Goal: Task Accomplishment & Management: Use online tool/utility

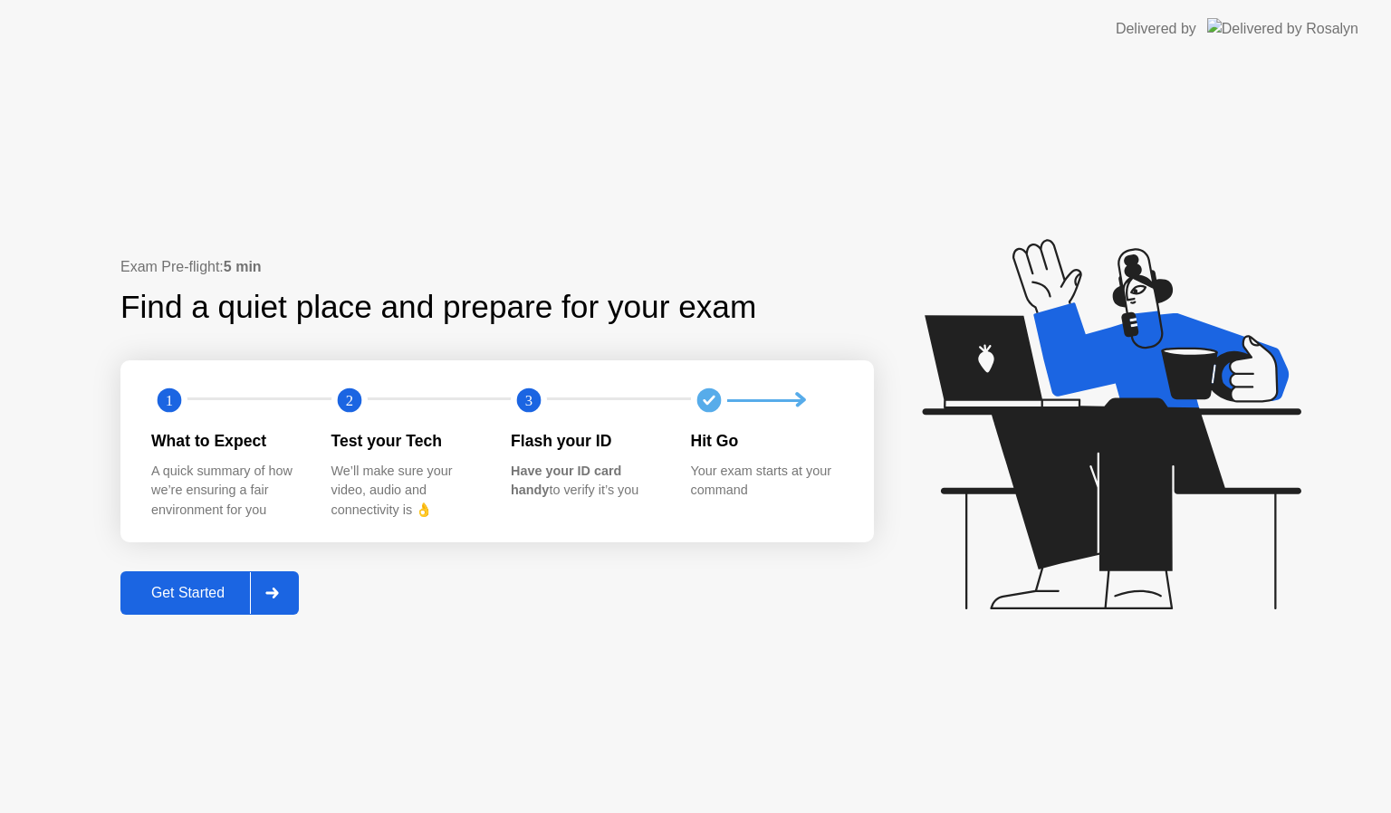
click at [210, 572] on button "Get Started" at bounding box center [209, 593] width 178 height 43
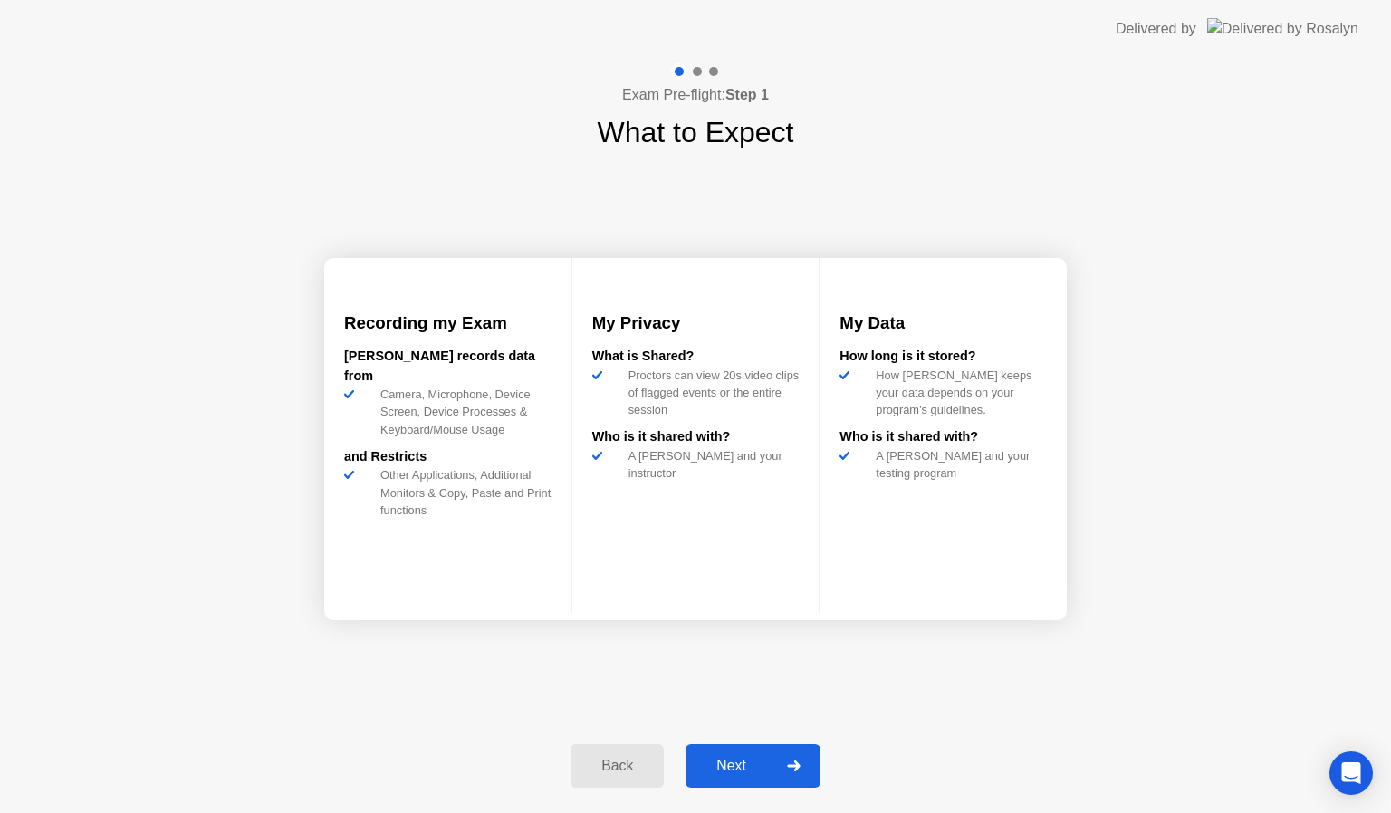
click at [724, 763] on div "Next" at bounding box center [731, 766] width 81 height 16
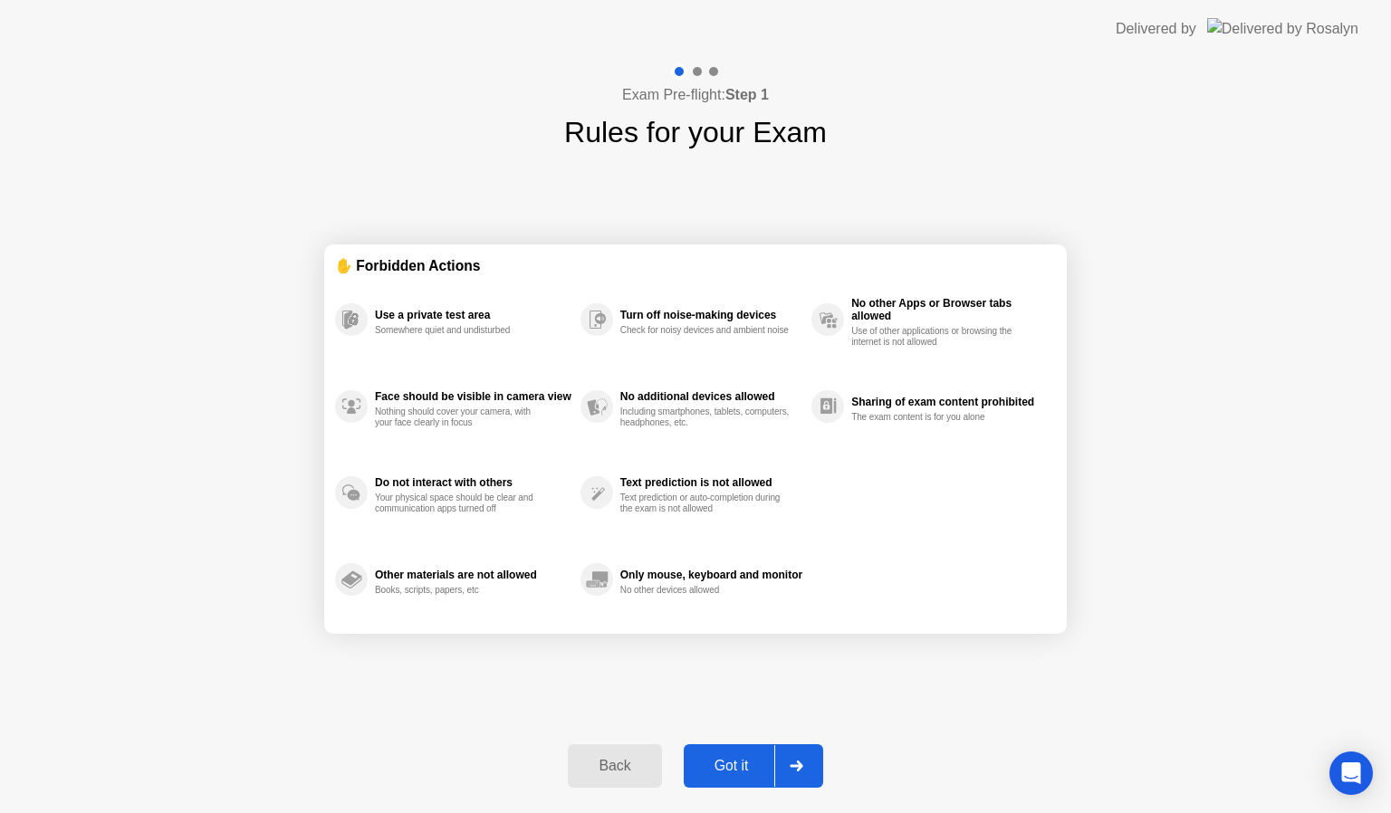
click at [724, 763] on div "Got it" at bounding box center [731, 766] width 85 height 16
select select "**********"
select select "*******"
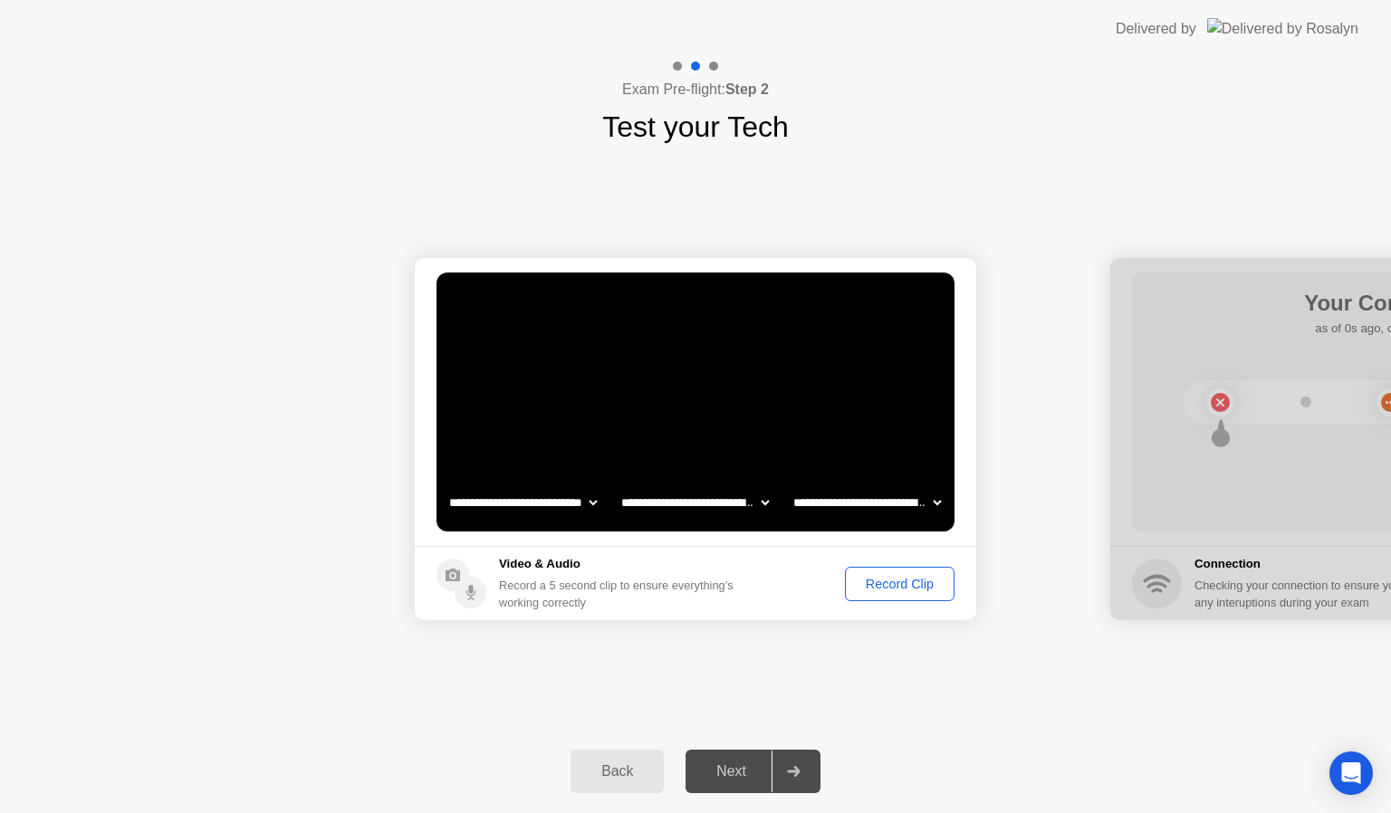
click at [899, 584] on div "Record Clip" at bounding box center [900, 584] width 97 height 14
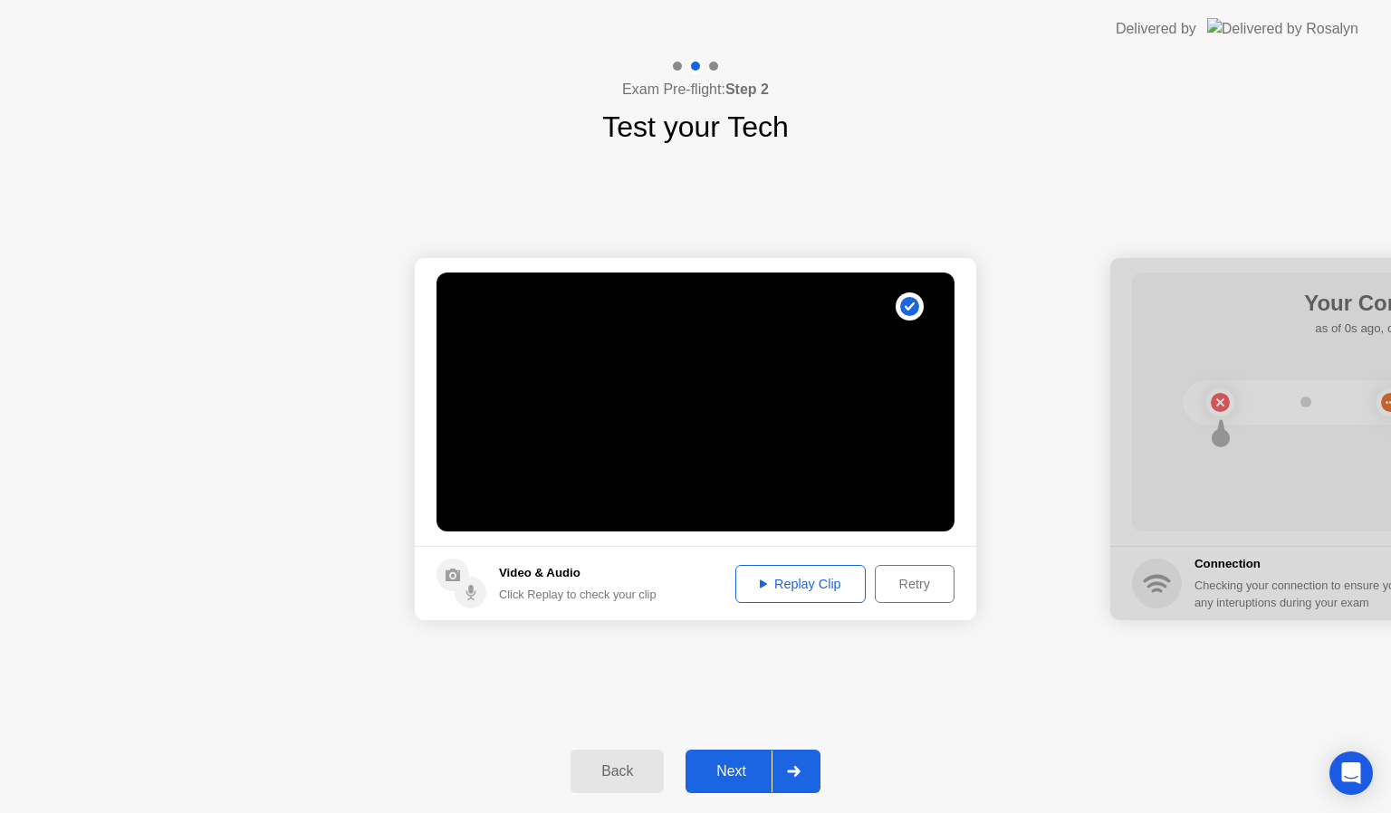
click at [736, 778] on div "Next" at bounding box center [731, 772] width 81 height 16
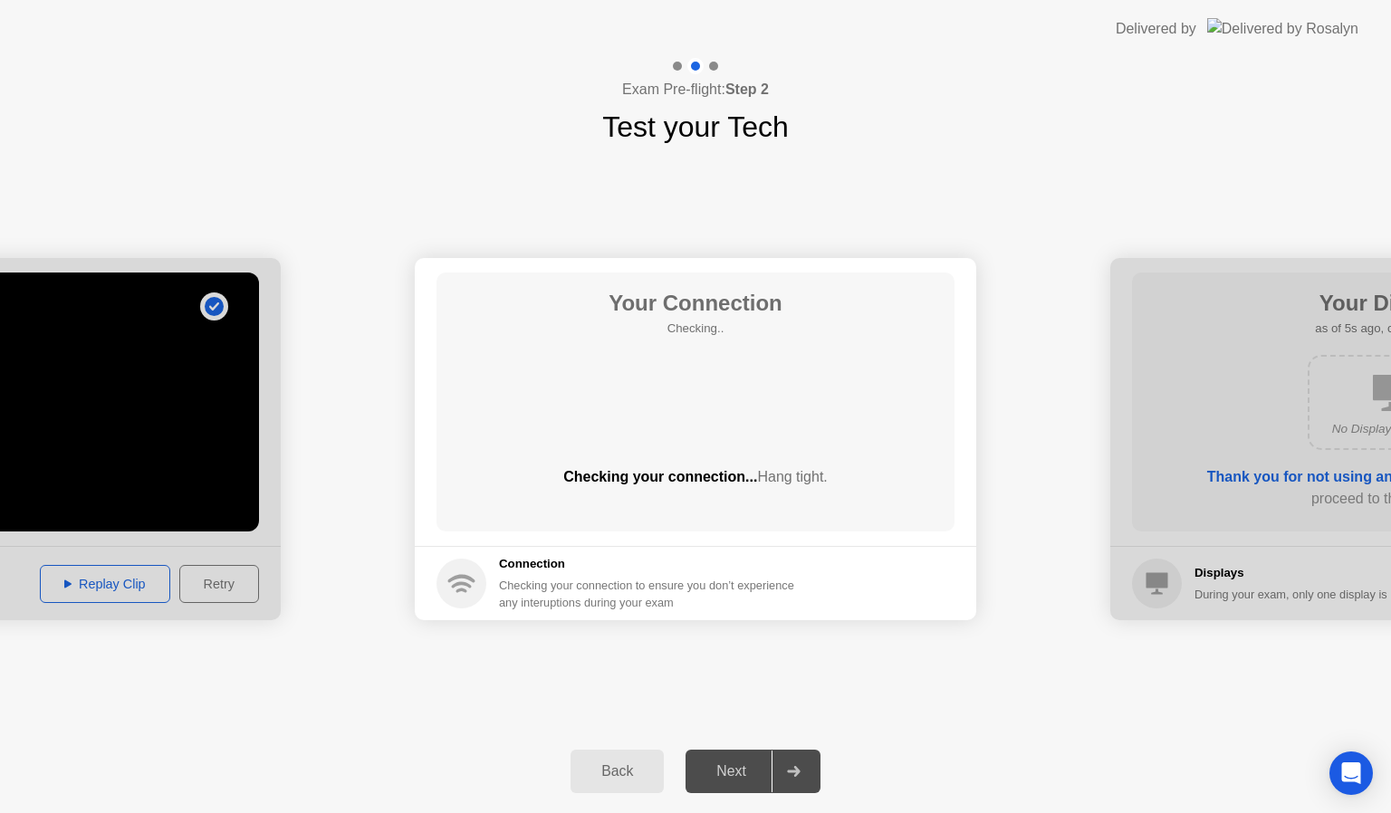
click at [68, 593] on div at bounding box center [0, 439] width 562 height 362
click at [68, 591] on div at bounding box center [0, 439] width 562 height 362
click at [627, 777] on div "Back" at bounding box center [617, 772] width 82 height 16
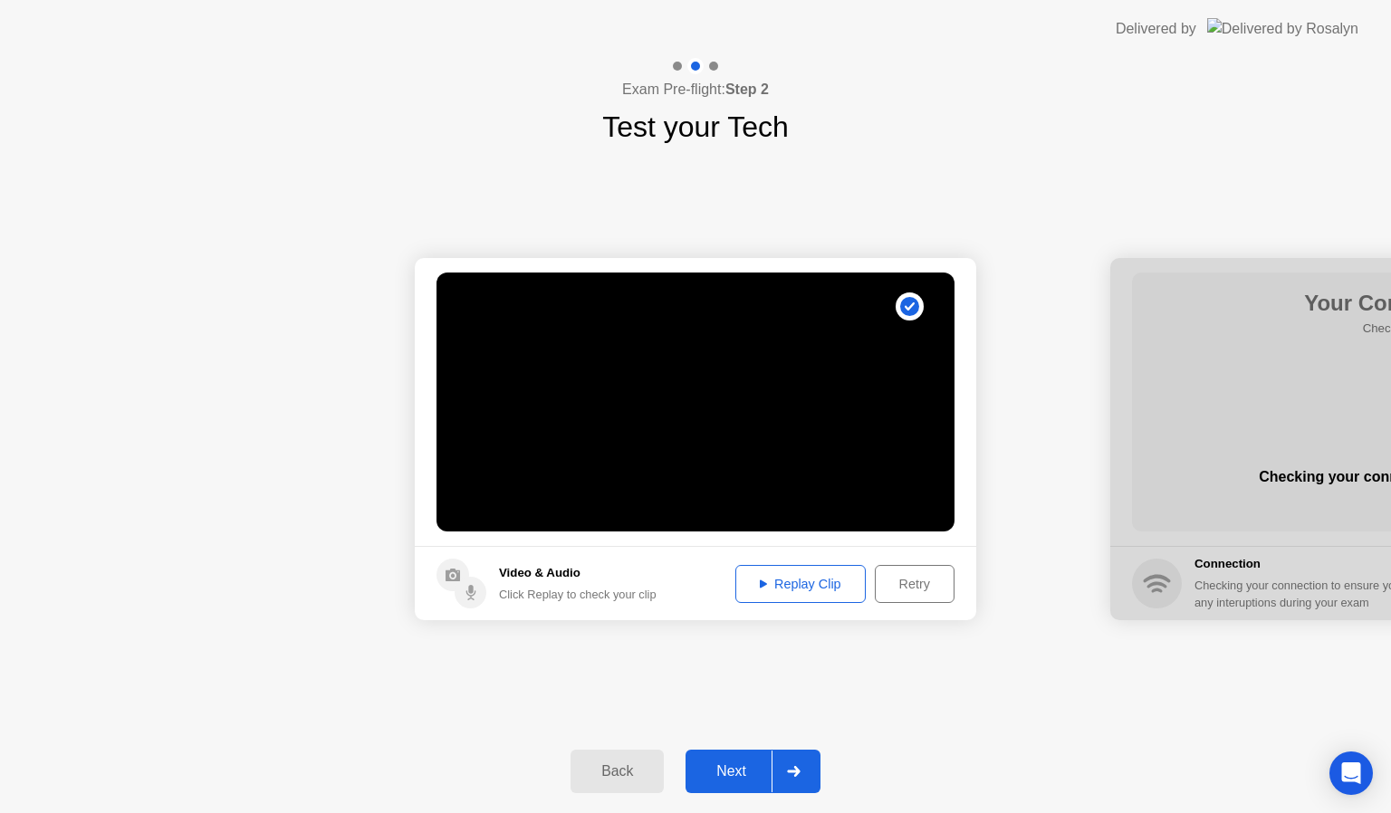
click at [757, 577] on div "Replay Clip" at bounding box center [801, 584] width 118 height 14
click at [739, 775] on div "Next" at bounding box center [731, 772] width 81 height 16
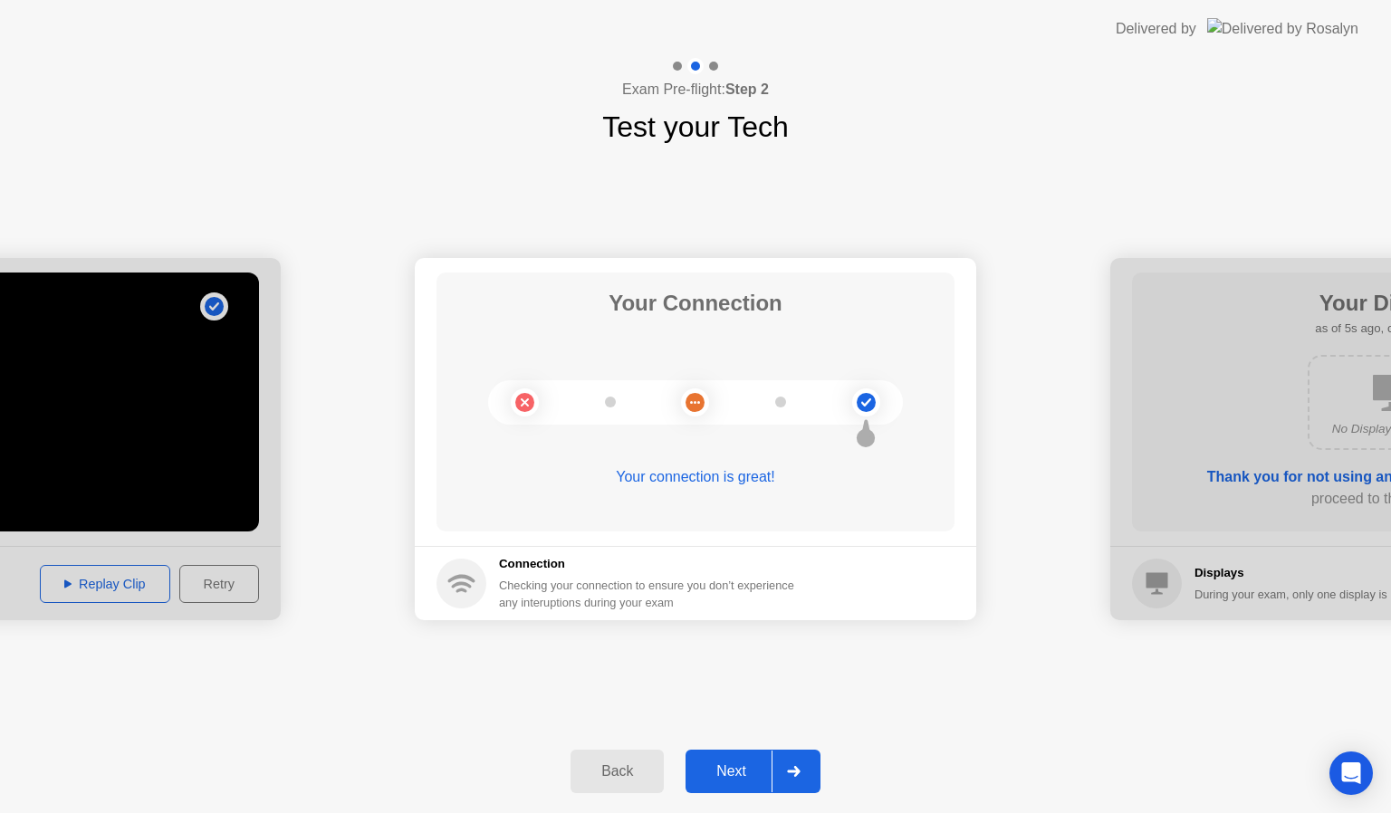
click at [742, 774] on div "Next" at bounding box center [731, 772] width 81 height 16
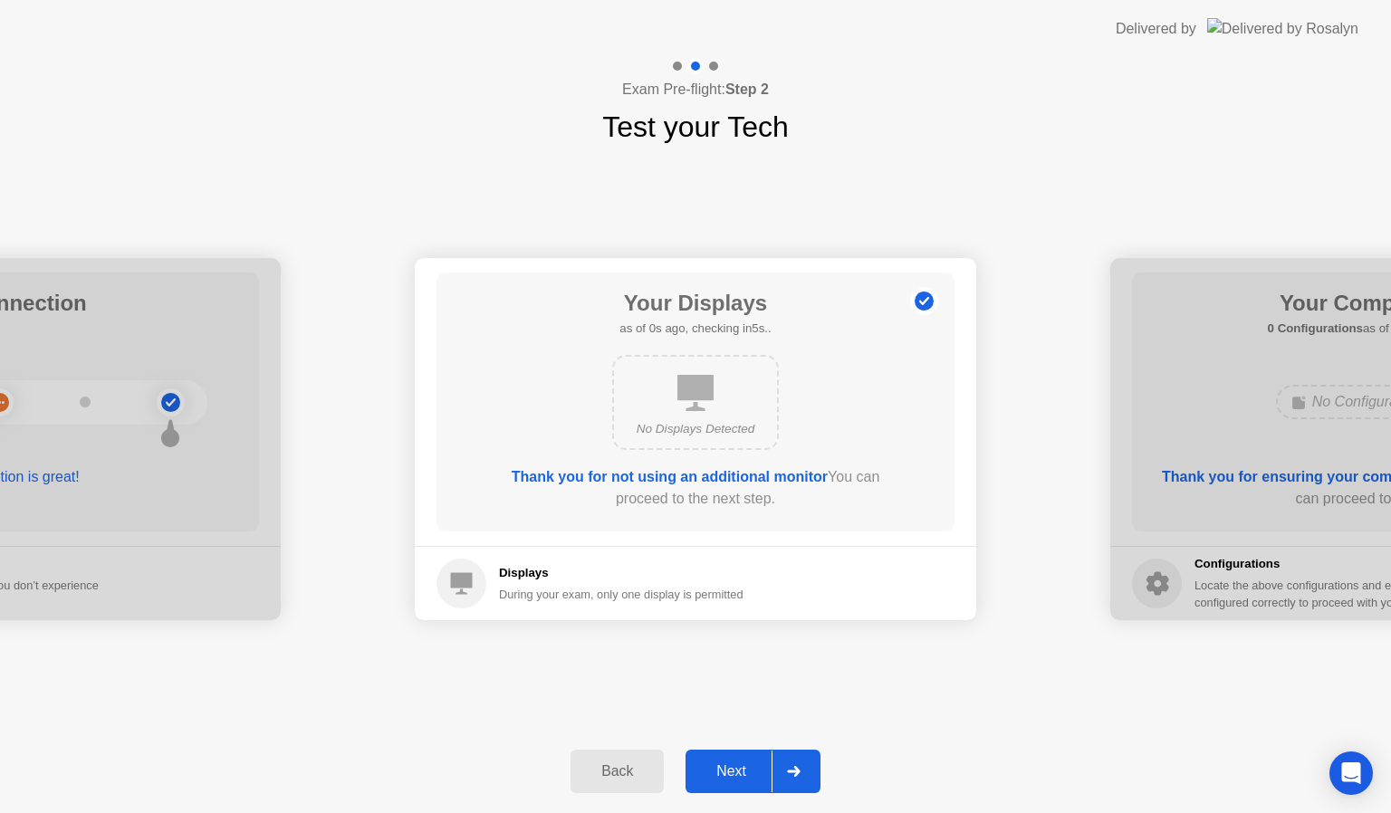
click at [742, 774] on div "Next" at bounding box center [731, 772] width 81 height 16
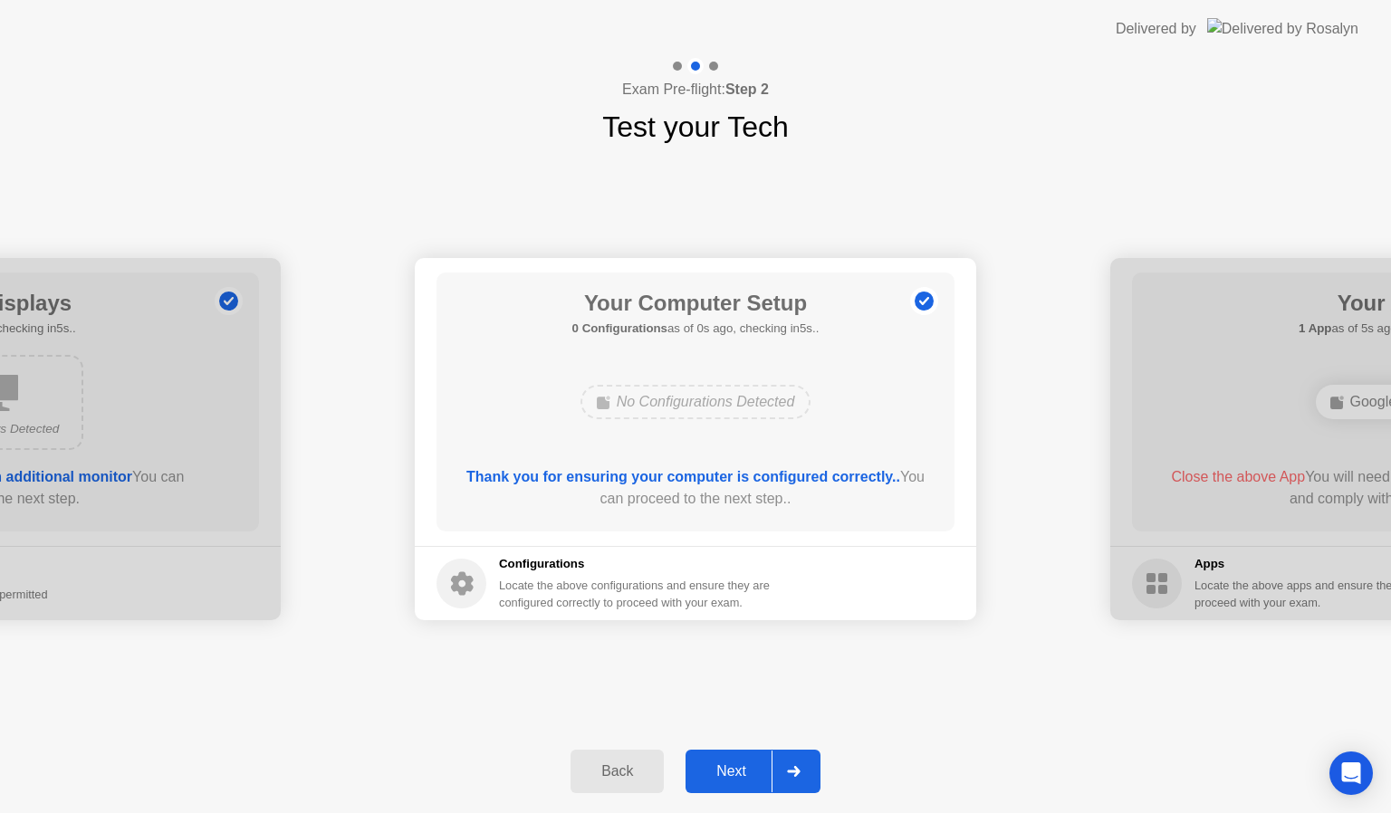
click at [742, 774] on div "Next" at bounding box center [731, 772] width 81 height 16
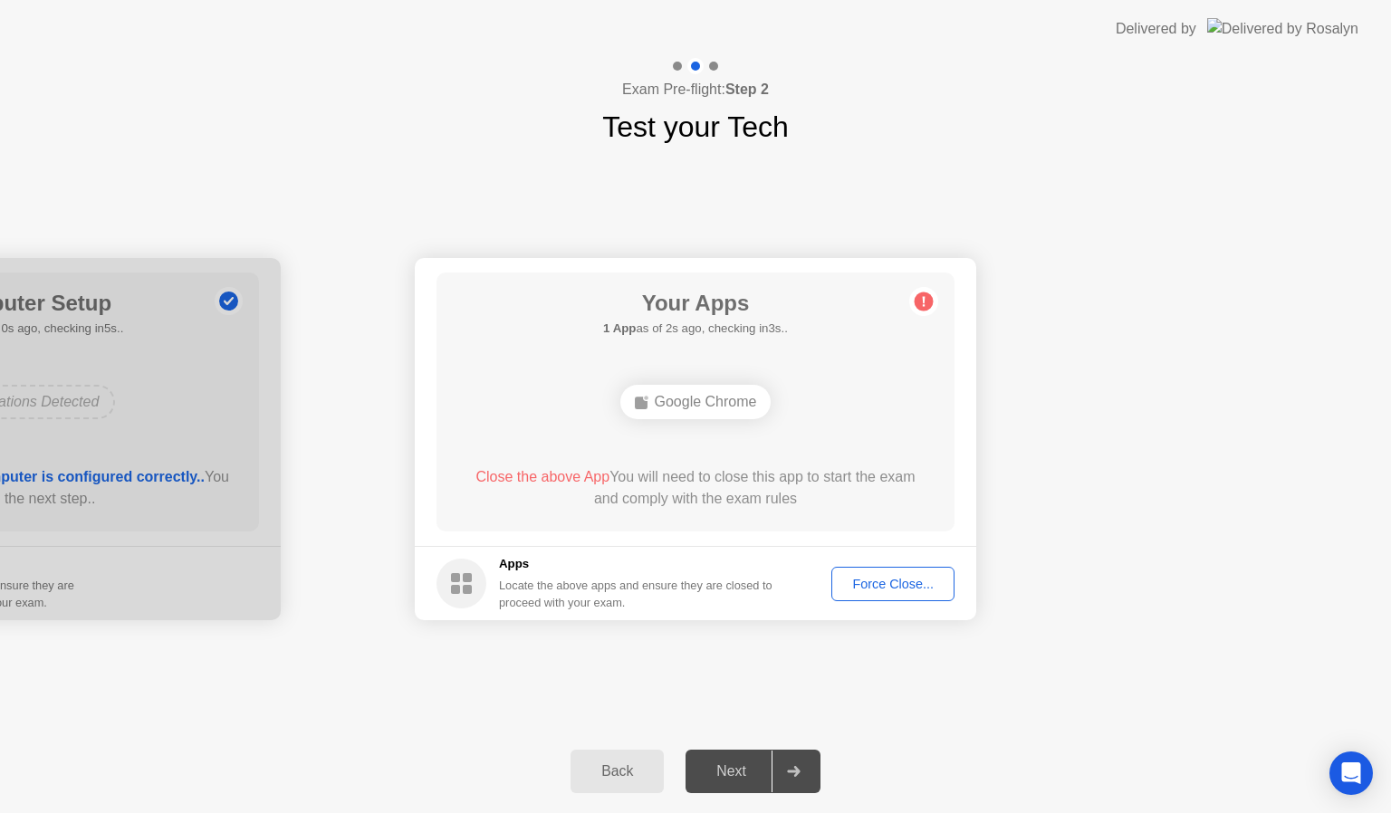
click at [912, 587] on div "Force Close..." at bounding box center [893, 584] width 111 height 14
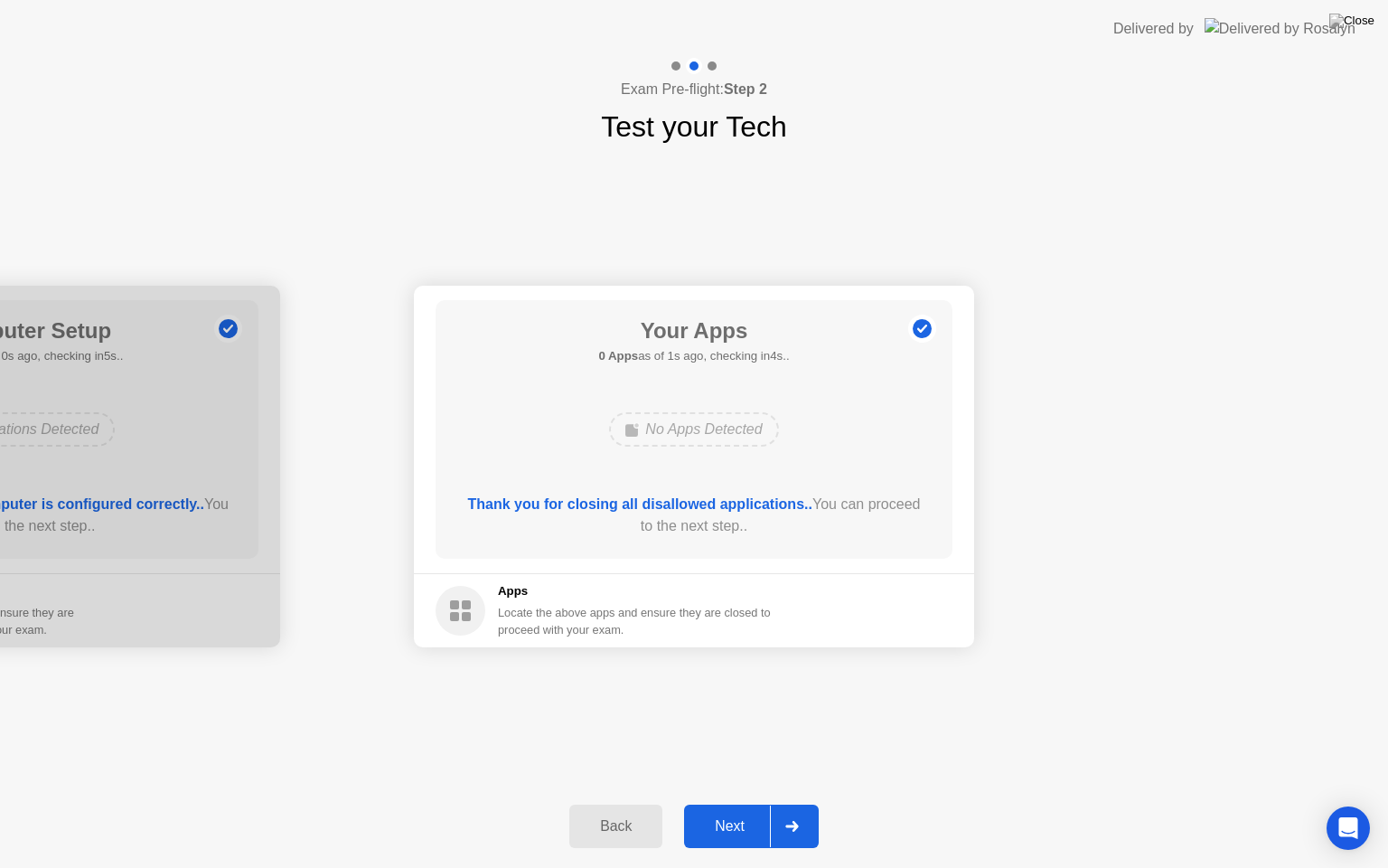
click at [734, 811] on div "Next" at bounding box center [729, 826] width 81 height 16
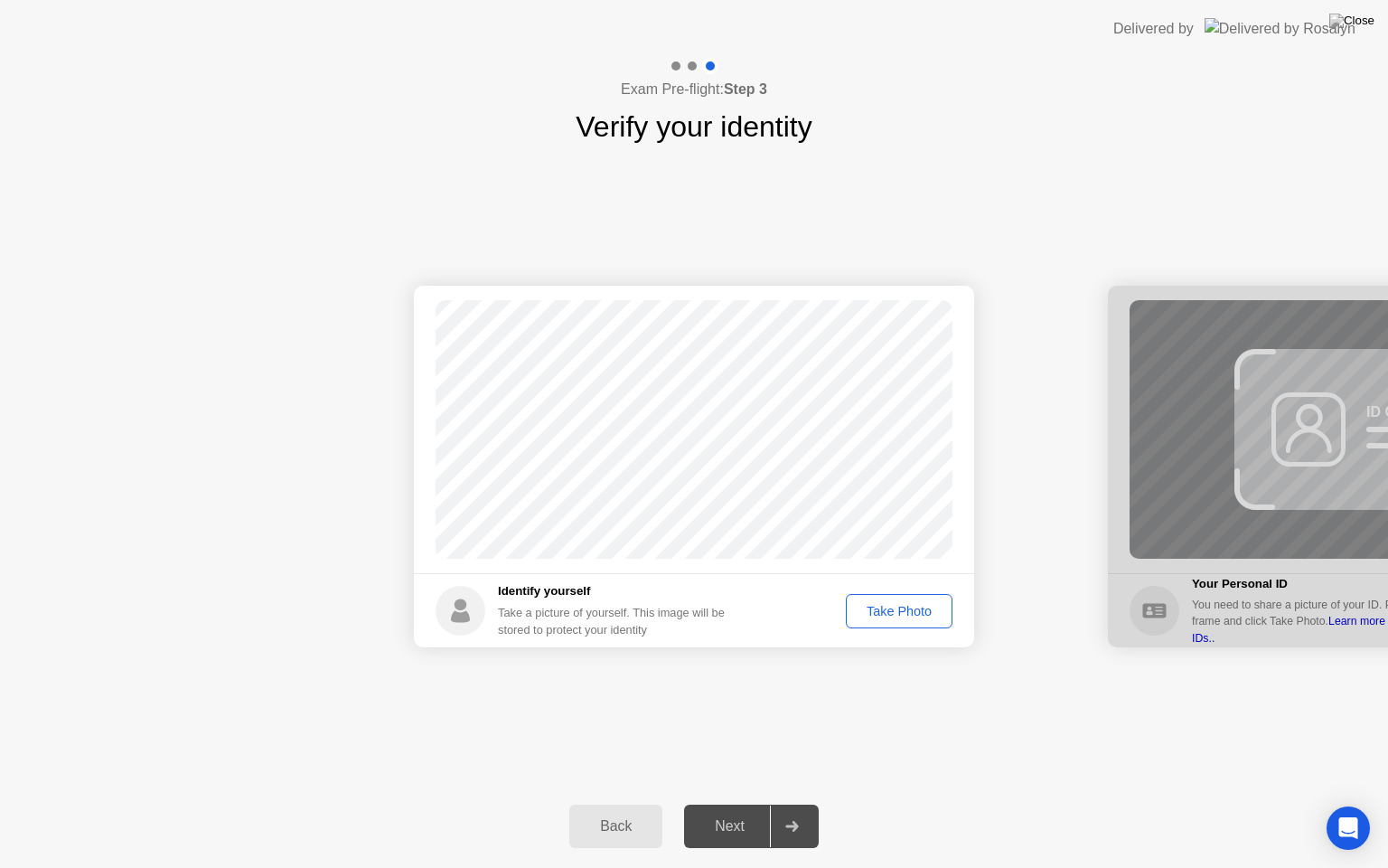
click at [912, 606] on div "Take Photo" at bounding box center [899, 611] width 94 height 14
click at [718, 811] on button "Next" at bounding box center [751, 825] width 135 height 43
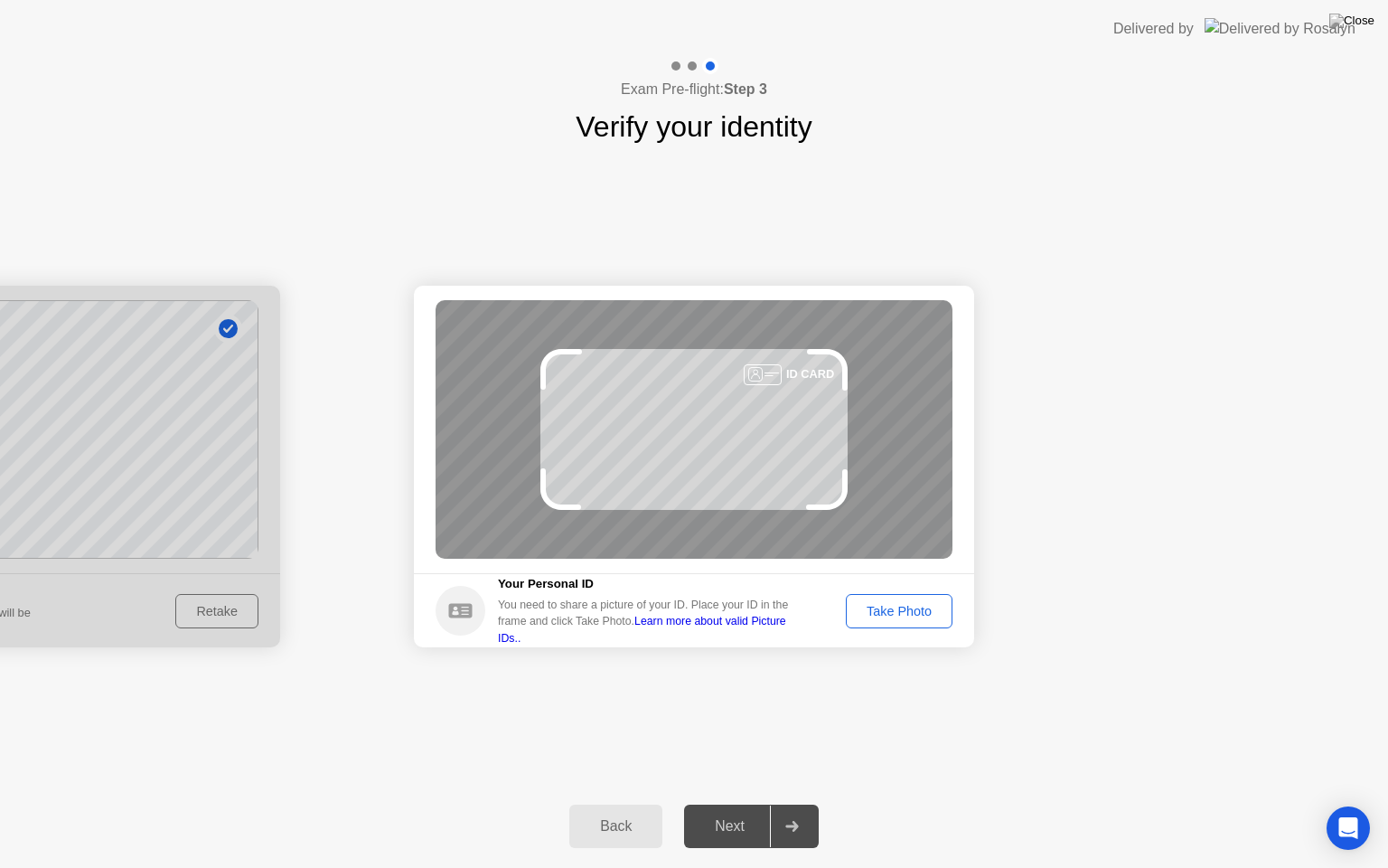
click at [908, 604] on div "Take Photo" at bounding box center [899, 611] width 94 height 14
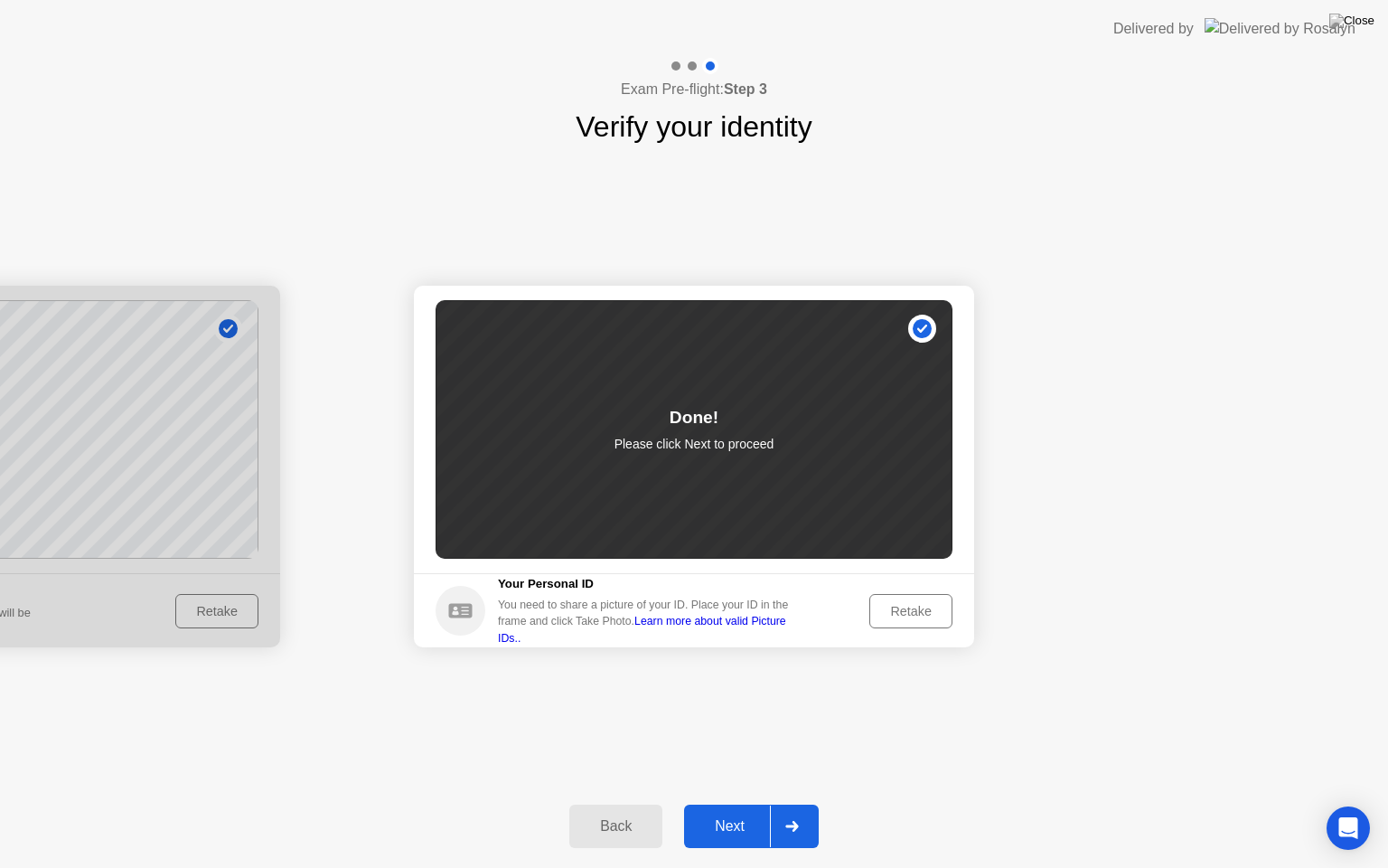
click at [734, 811] on div "Next" at bounding box center [729, 826] width 81 height 16
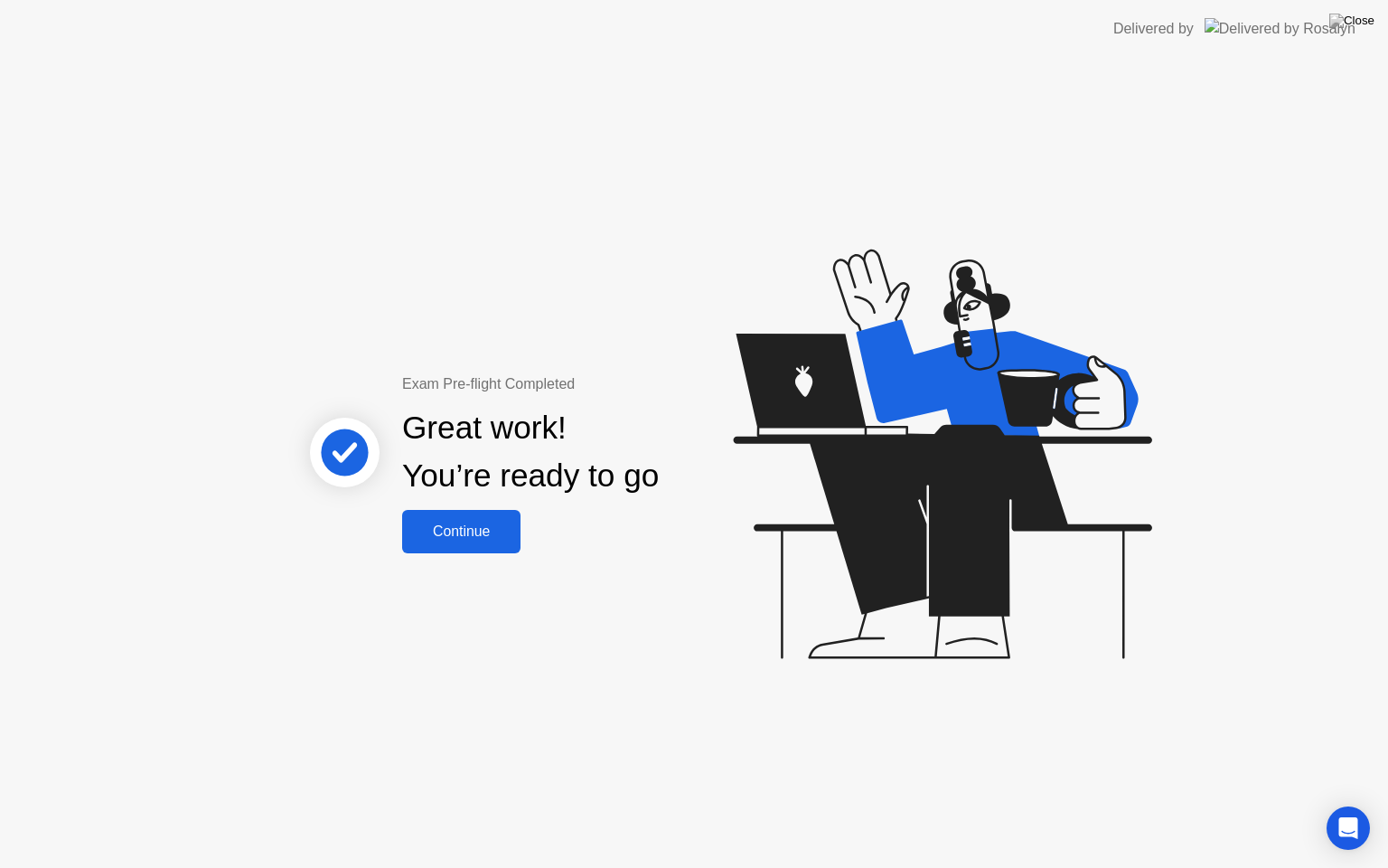
click at [463, 539] on div "Continue" at bounding box center [462, 532] width 108 height 16
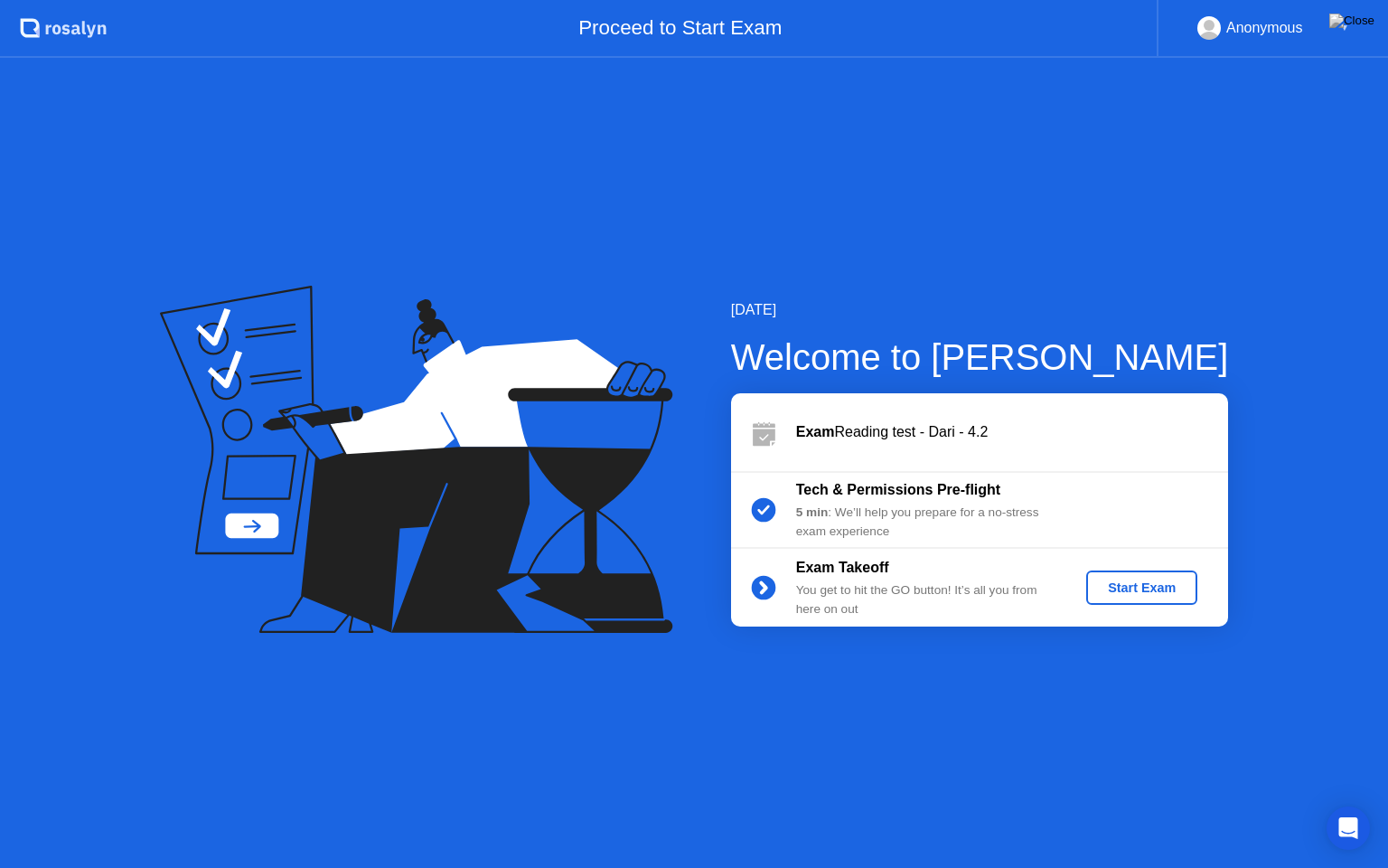
click at [1148, 590] on div "Start Exam" at bounding box center [1142, 588] width 97 height 14
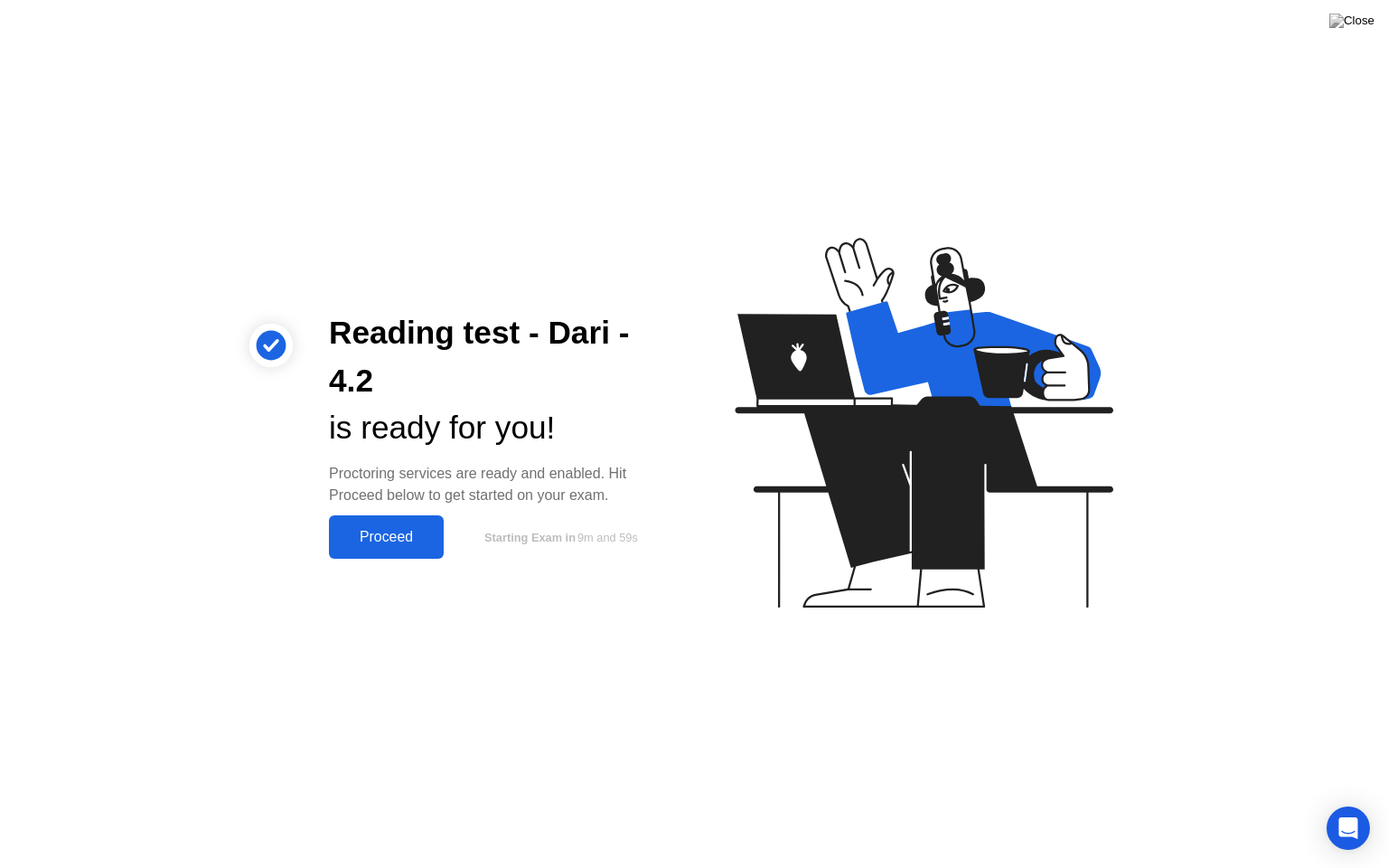
click at [402, 545] on div "Proceed" at bounding box center [386, 537] width 104 height 16
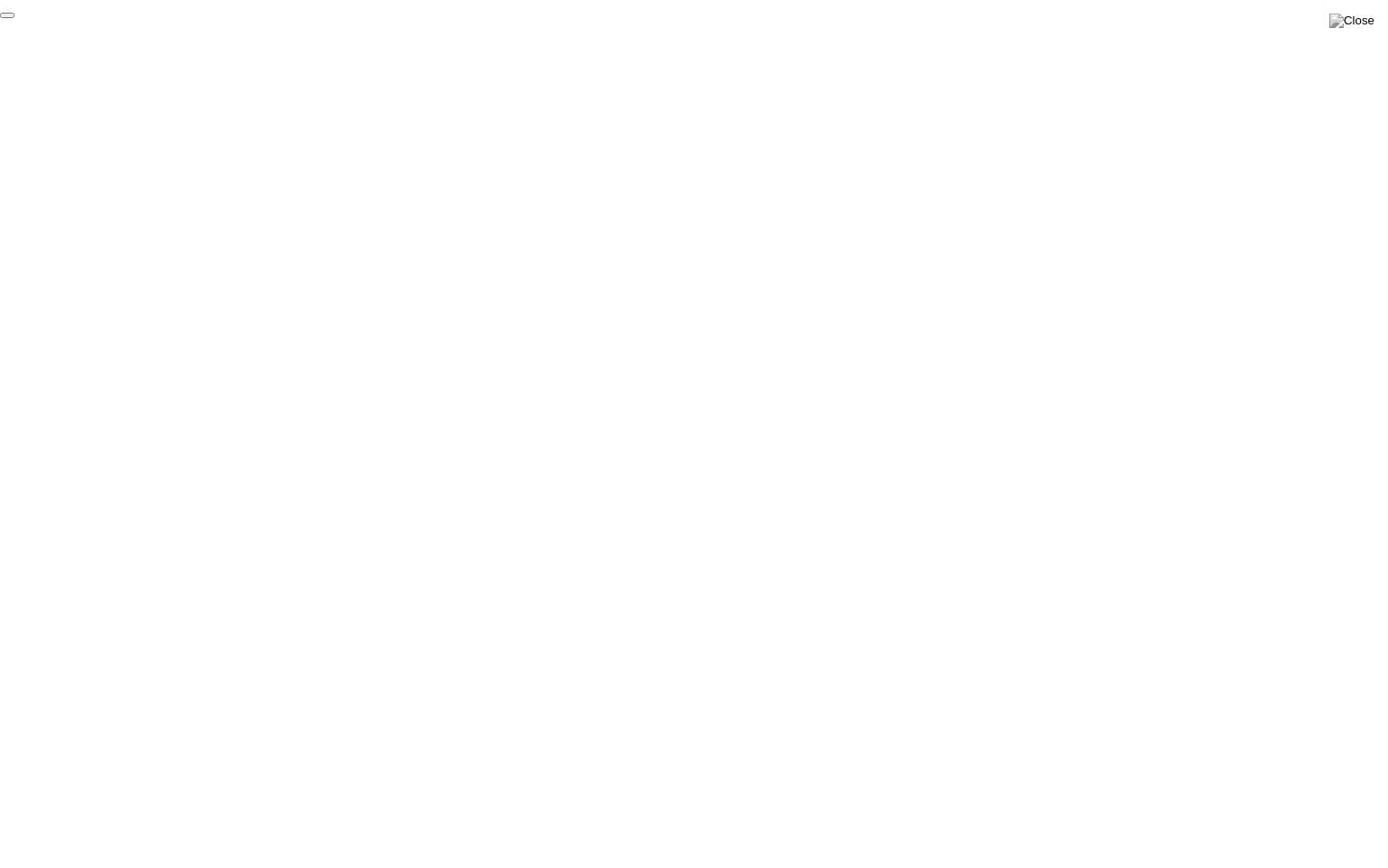
click div "End Proctoring Session"
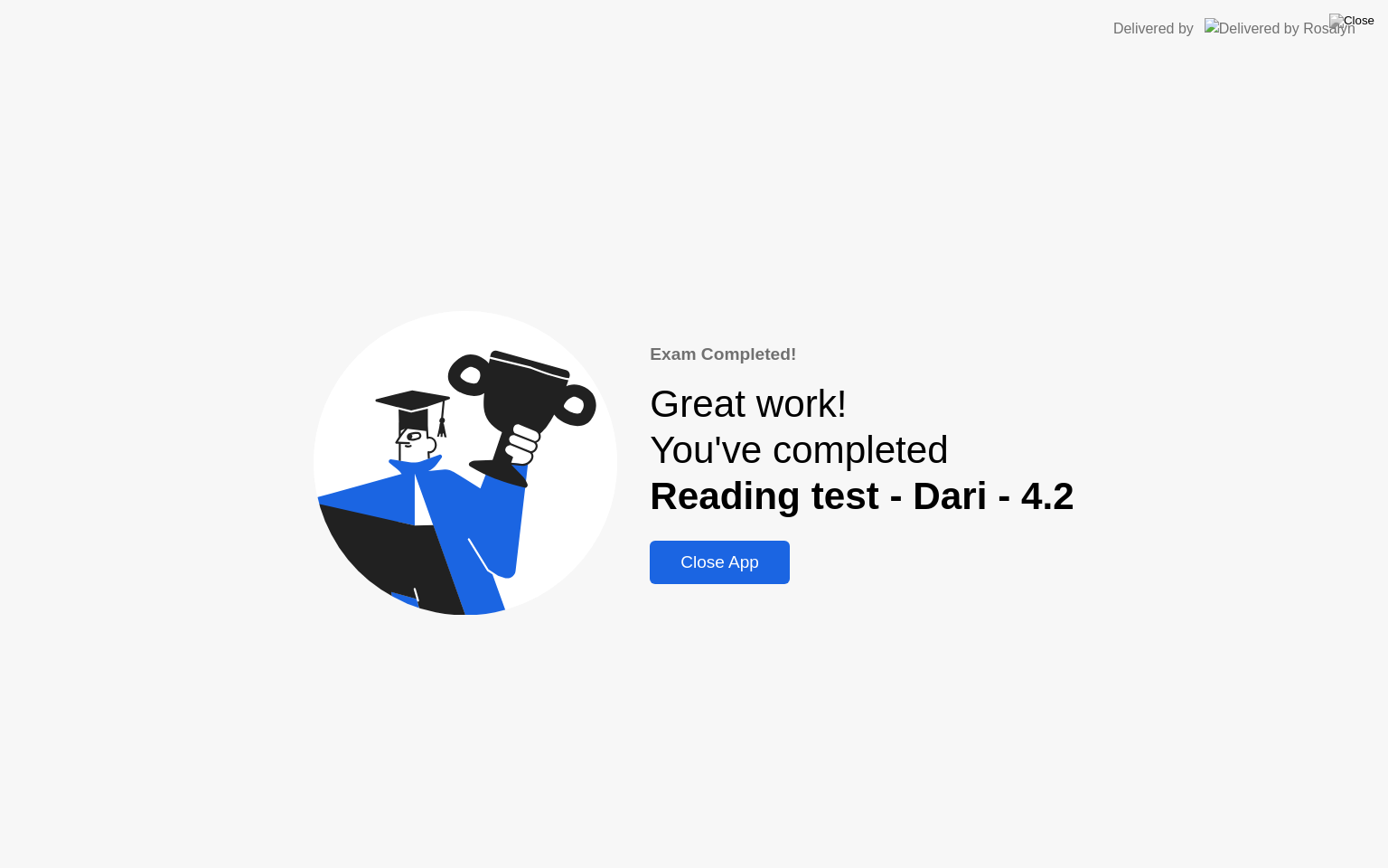
click at [734, 553] on div "Close App" at bounding box center [720, 562] width 130 height 20
